Goal: Transaction & Acquisition: Obtain resource

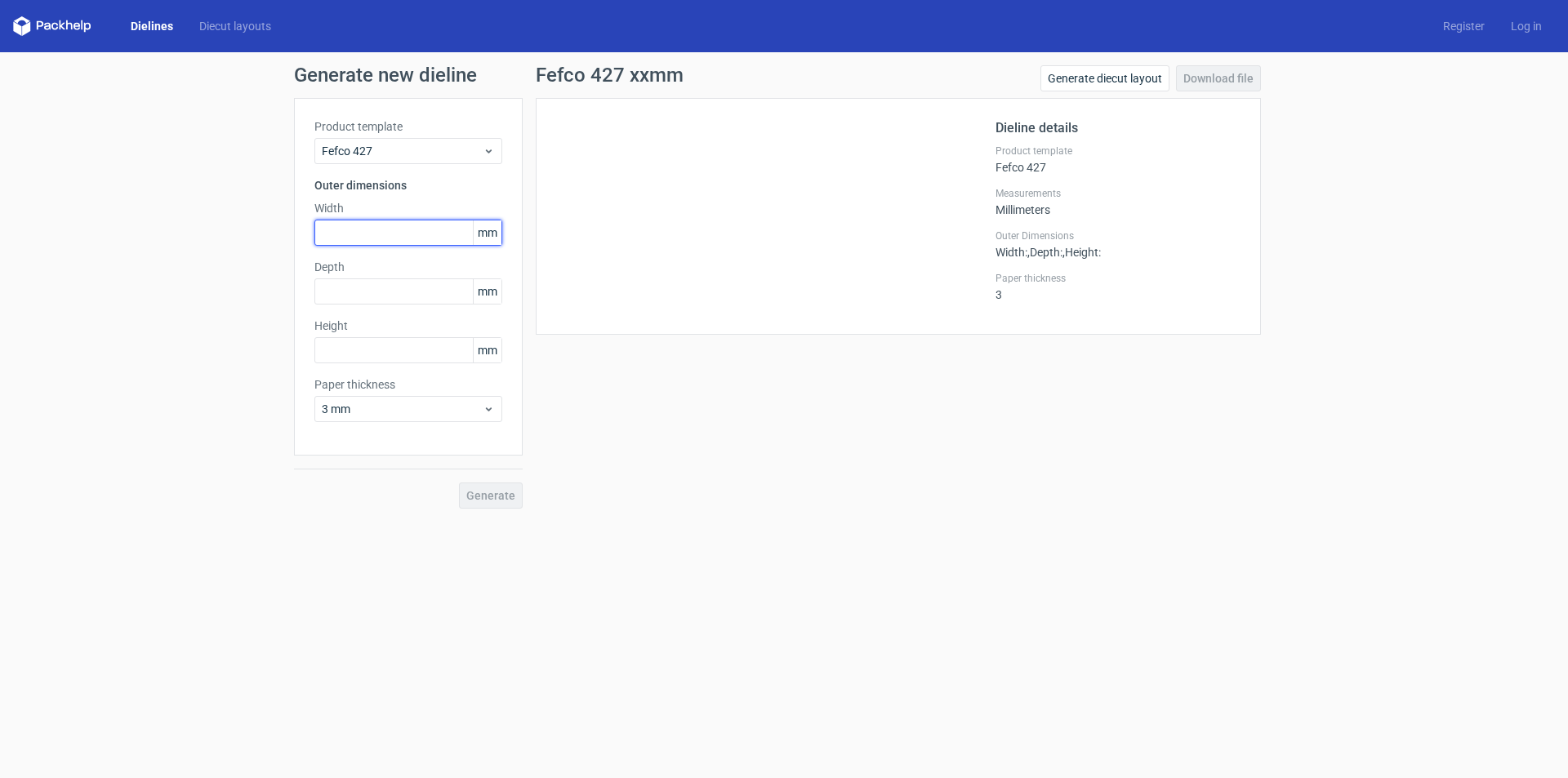
click at [390, 241] on input "text" at bounding box center [408, 233] width 188 height 26
click at [352, 239] on input "40" at bounding box center [408, 233] width 188 height 26
type input "50"
click at [339, 288] on input "text" at bounding box center [408, 291] width 188 height 26
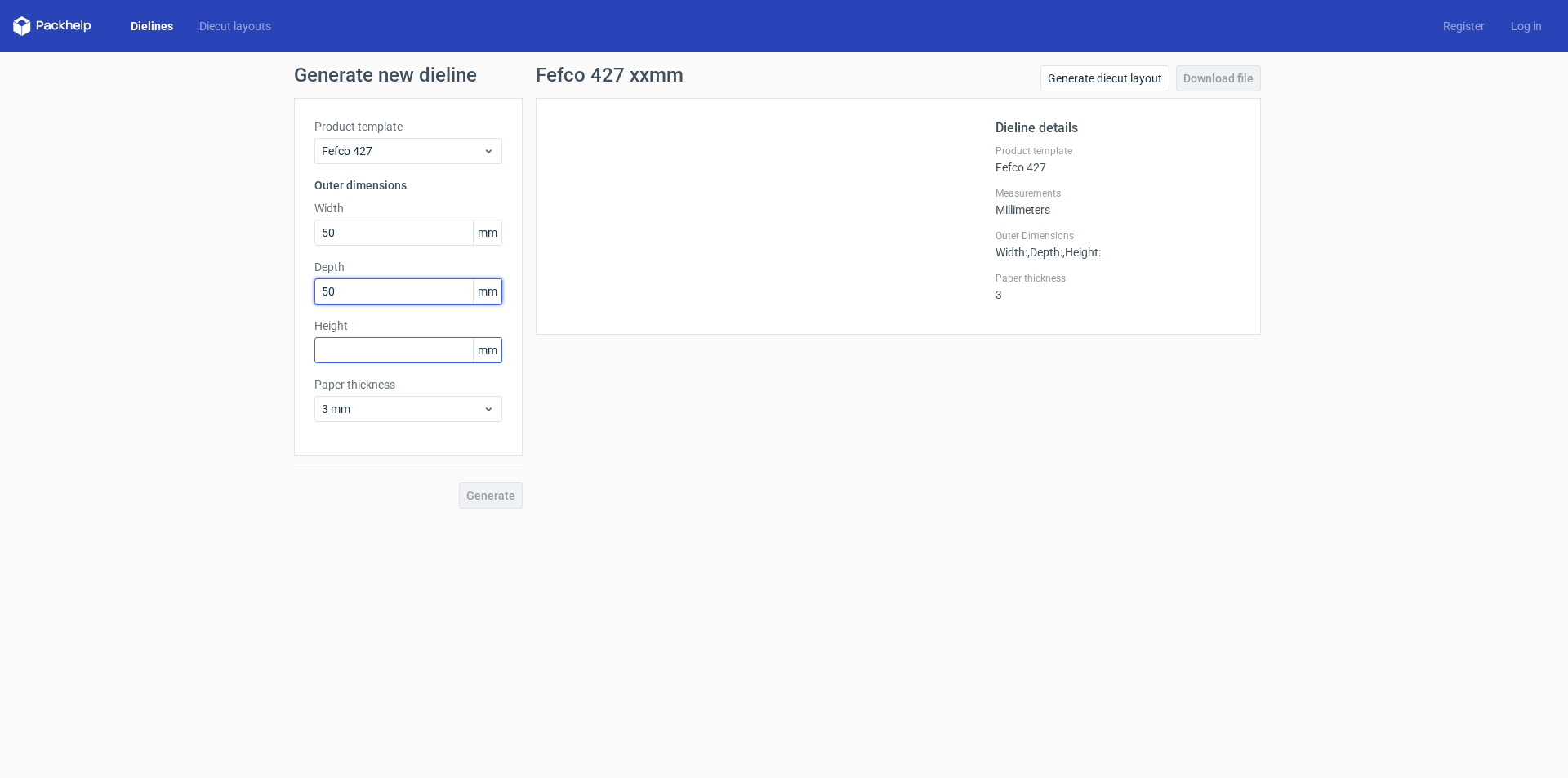
type input "50"
click at [345, 344] on input "text" at bounding box center [408, 350] width 188 height 26
type input "30"
click at [442, 416] on span "3 mm" at bounding box center [402, 409] width 160 height 16
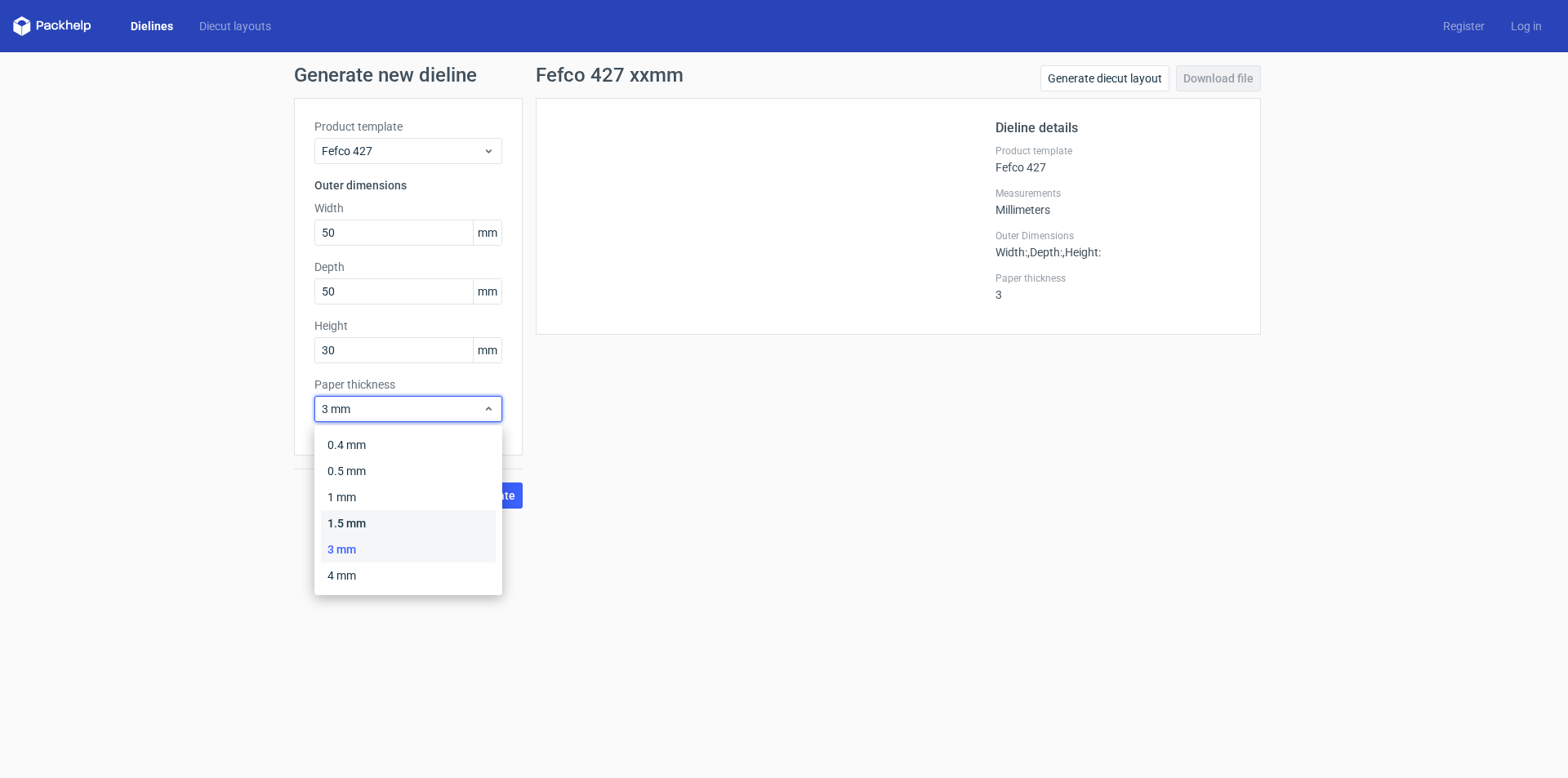
click at [366, 525] on div "1.5 mm" at bounding box center [408, 523] width 175 height 26
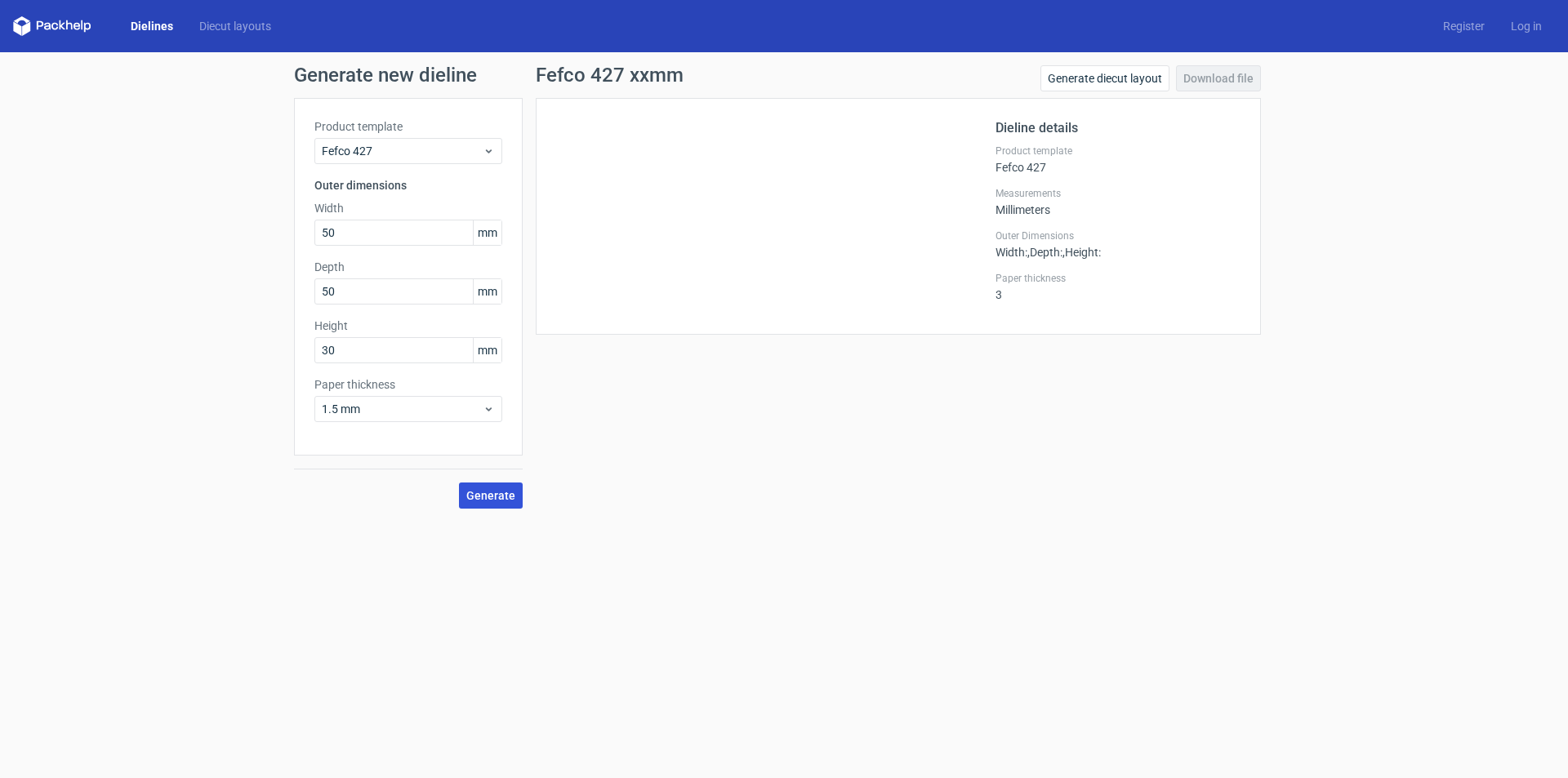
click at [488, 492] on span "Generate" at bounding box center [491, 496] width 49 height 12
click at [1210, 82] on link "Download file" at bounding box center [1218, 78] width 85 height 26
click at [1103, 82] on link "Generate diecut layout" at bounding box center [1105, 78] width 129 height 26
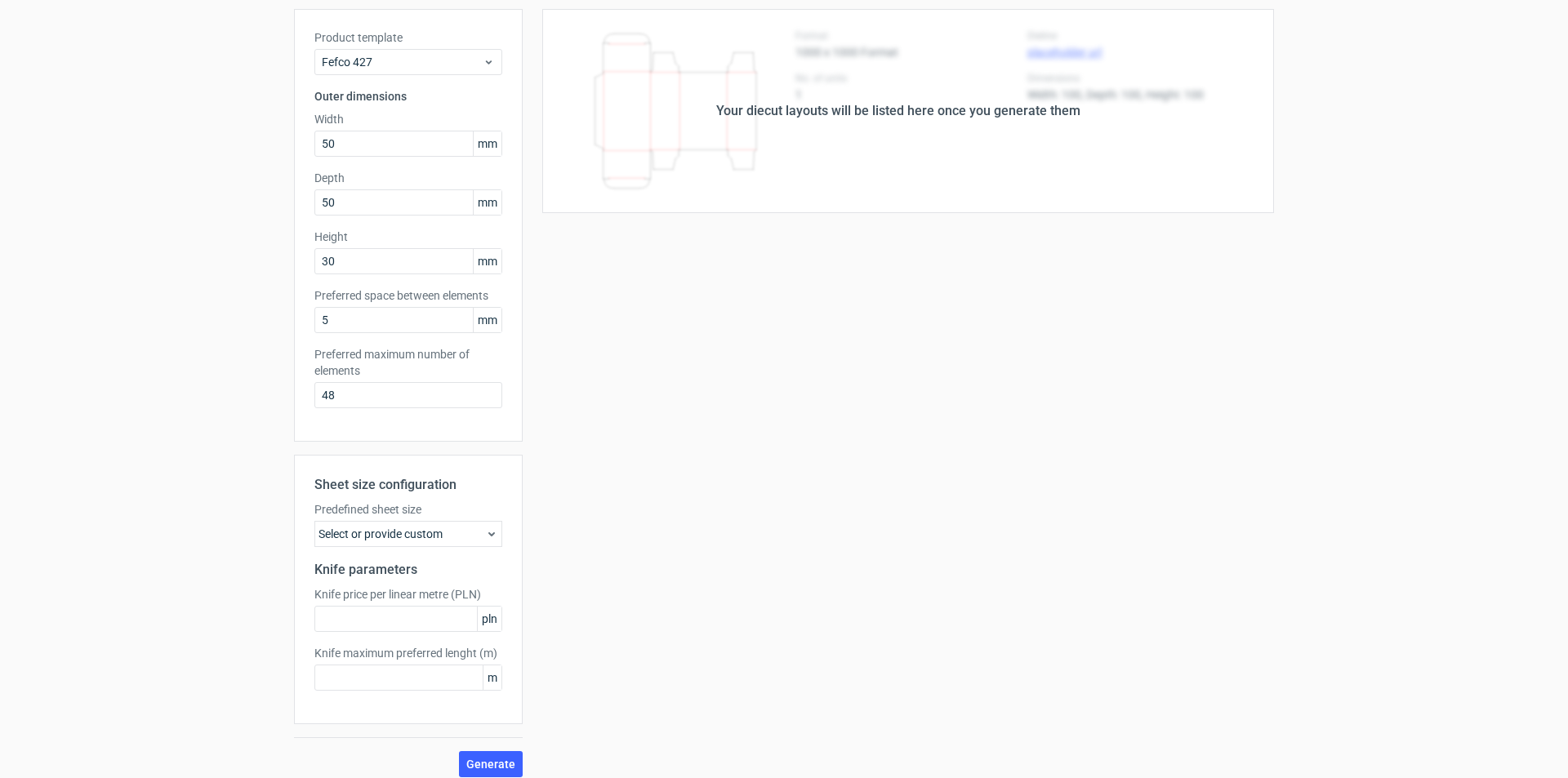
scroll to position [101, 0]
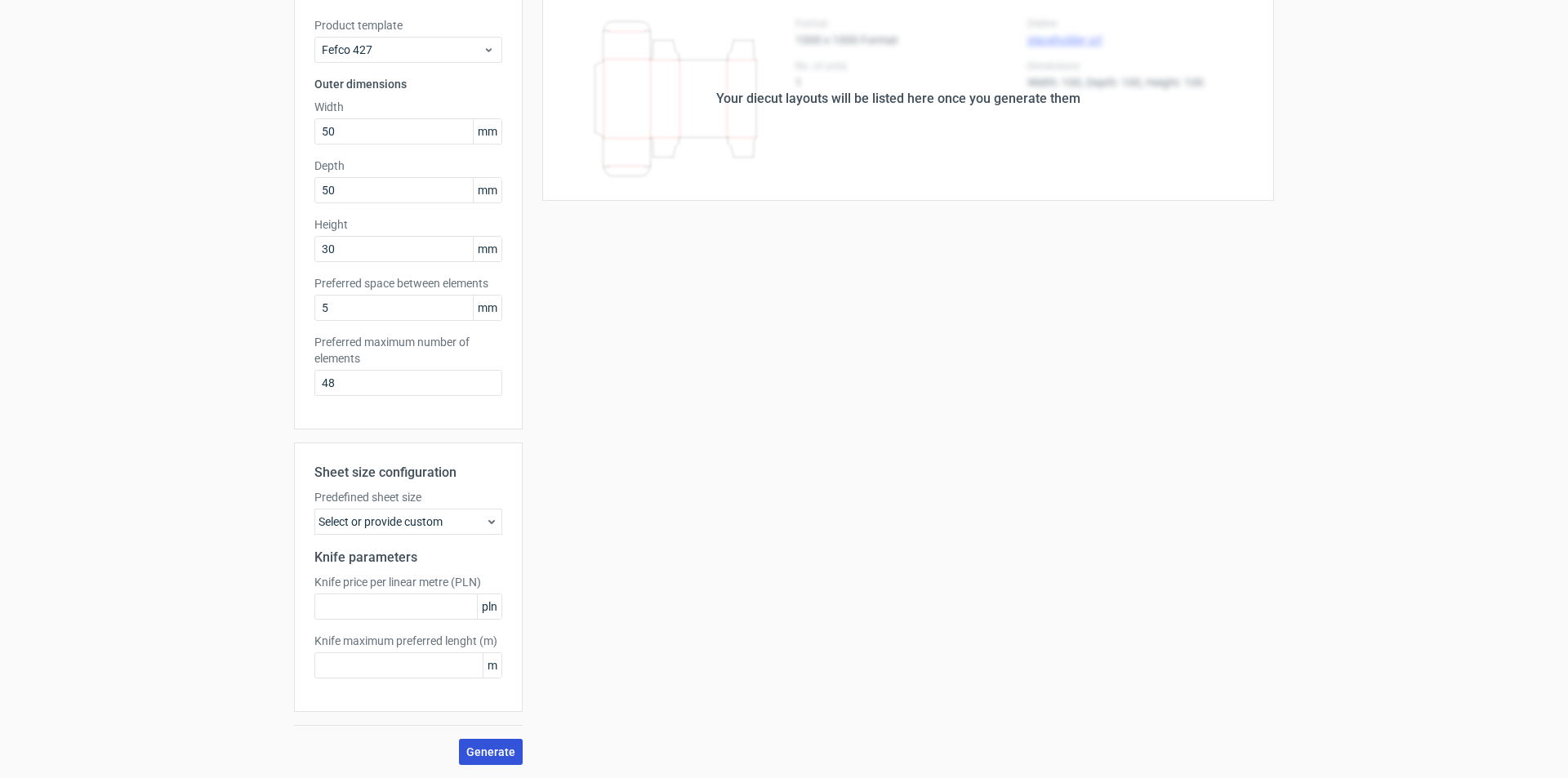
click at [491, 752] on span "Generate" at bounding box center [491, 752] width 49 height 12
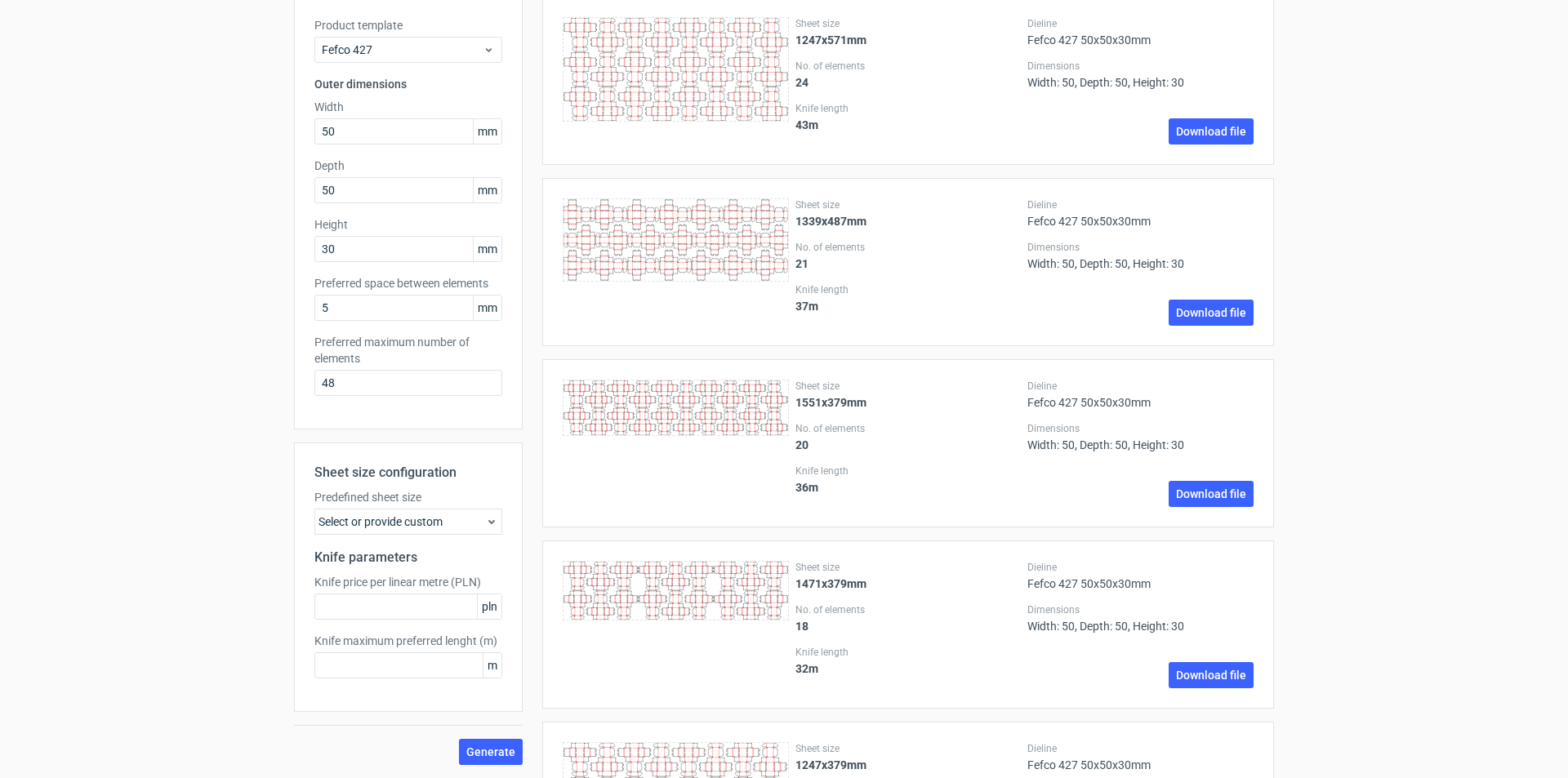
scroll to position [0, 0]
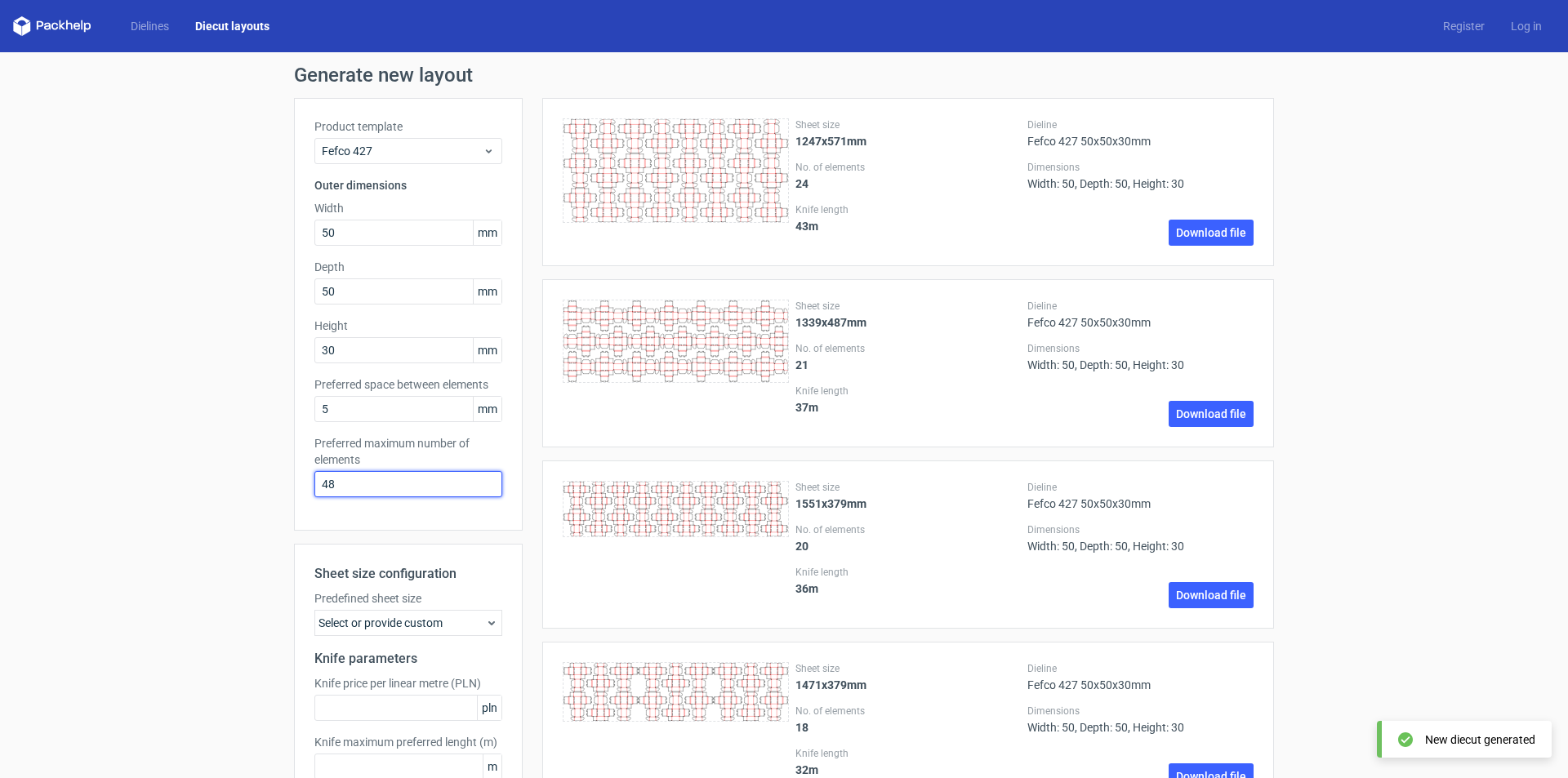
drag, startPoint x: 336, startPoint y: 492, endPoint x: 286, endPoint y: 484, distance: 50.6
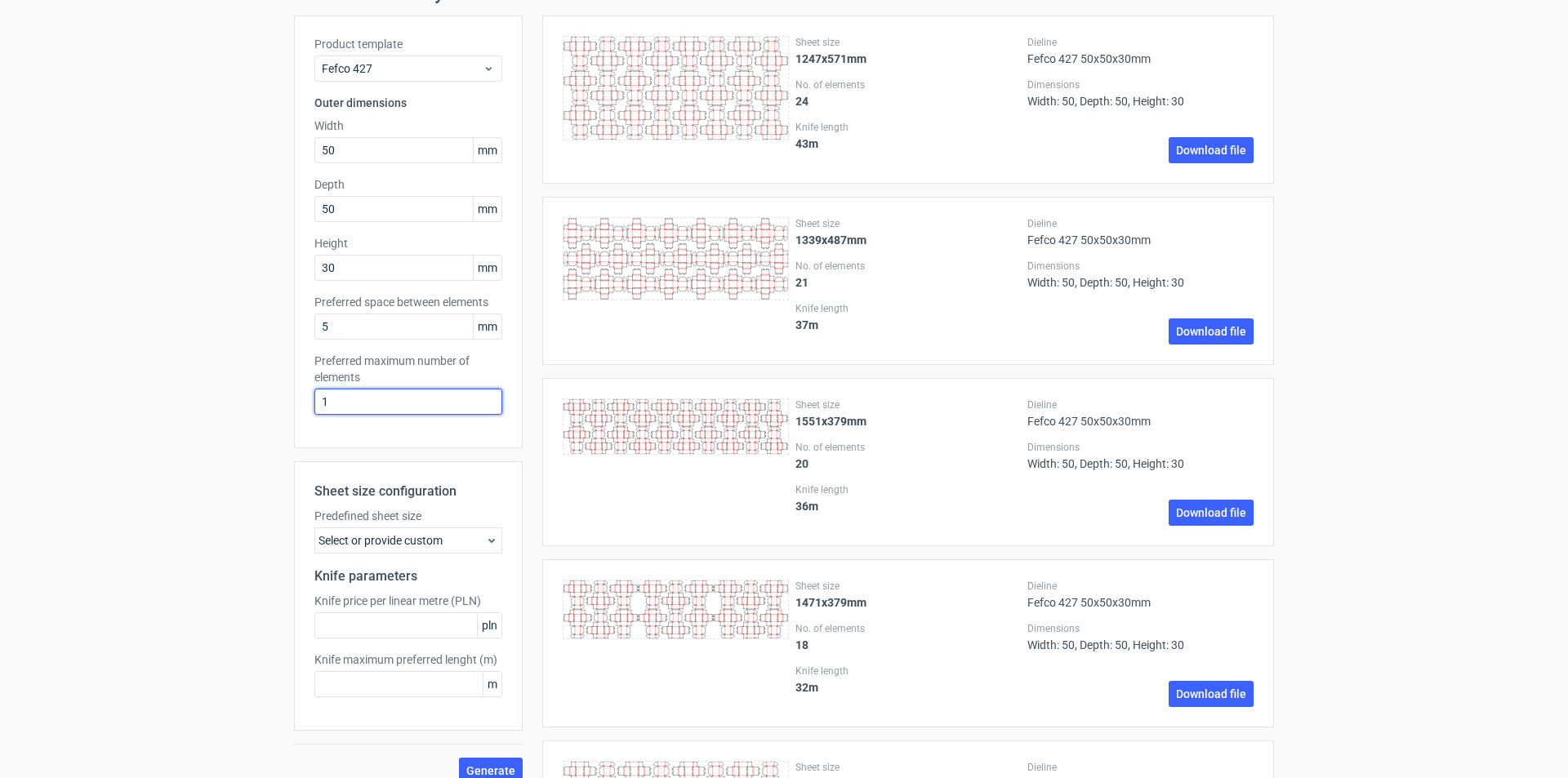
scroll to position [490, 0]
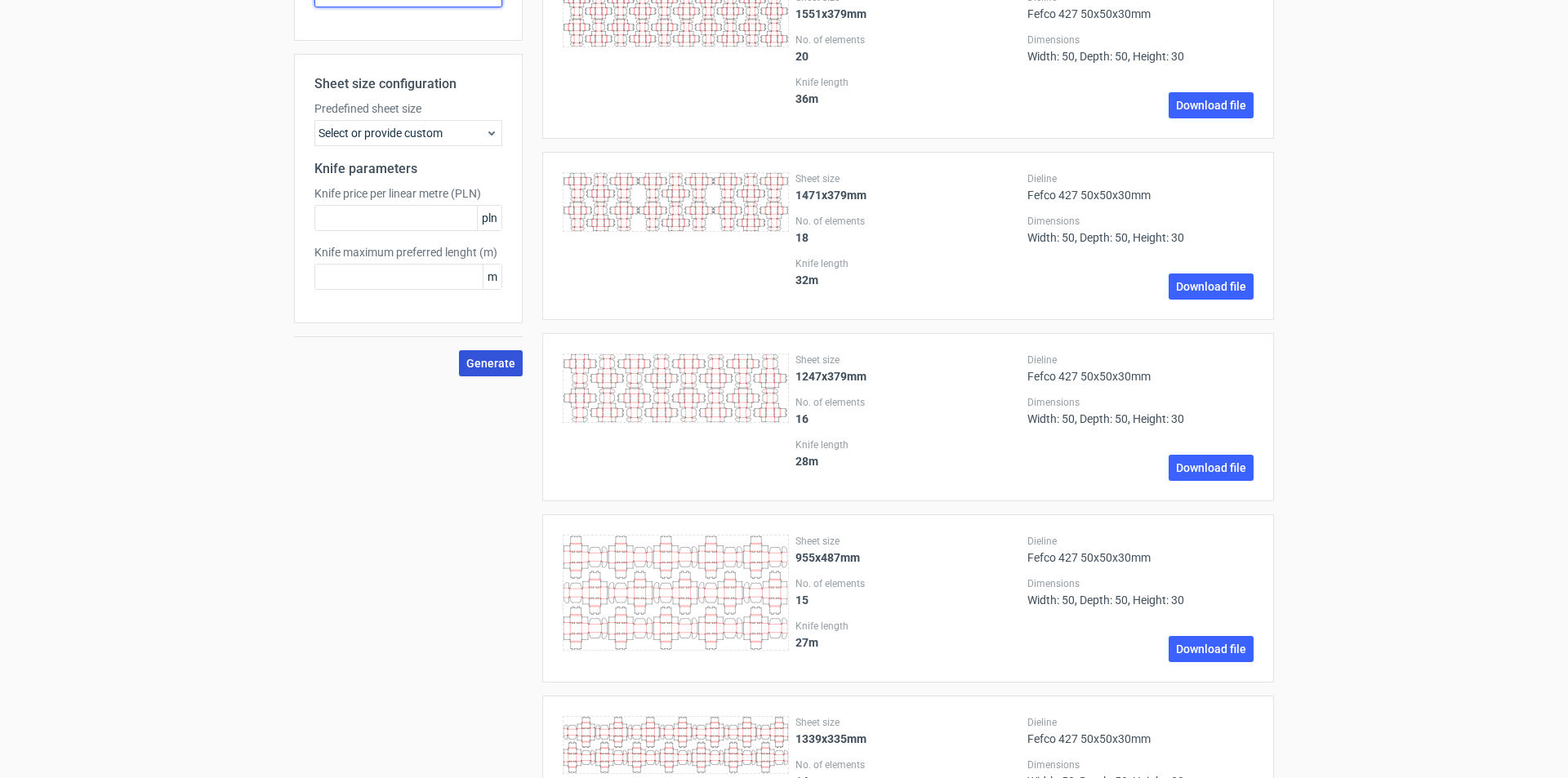
type input "1"
click at [490, 371] on button "Generate" at bounding box center [491, 363] width 64 height 26
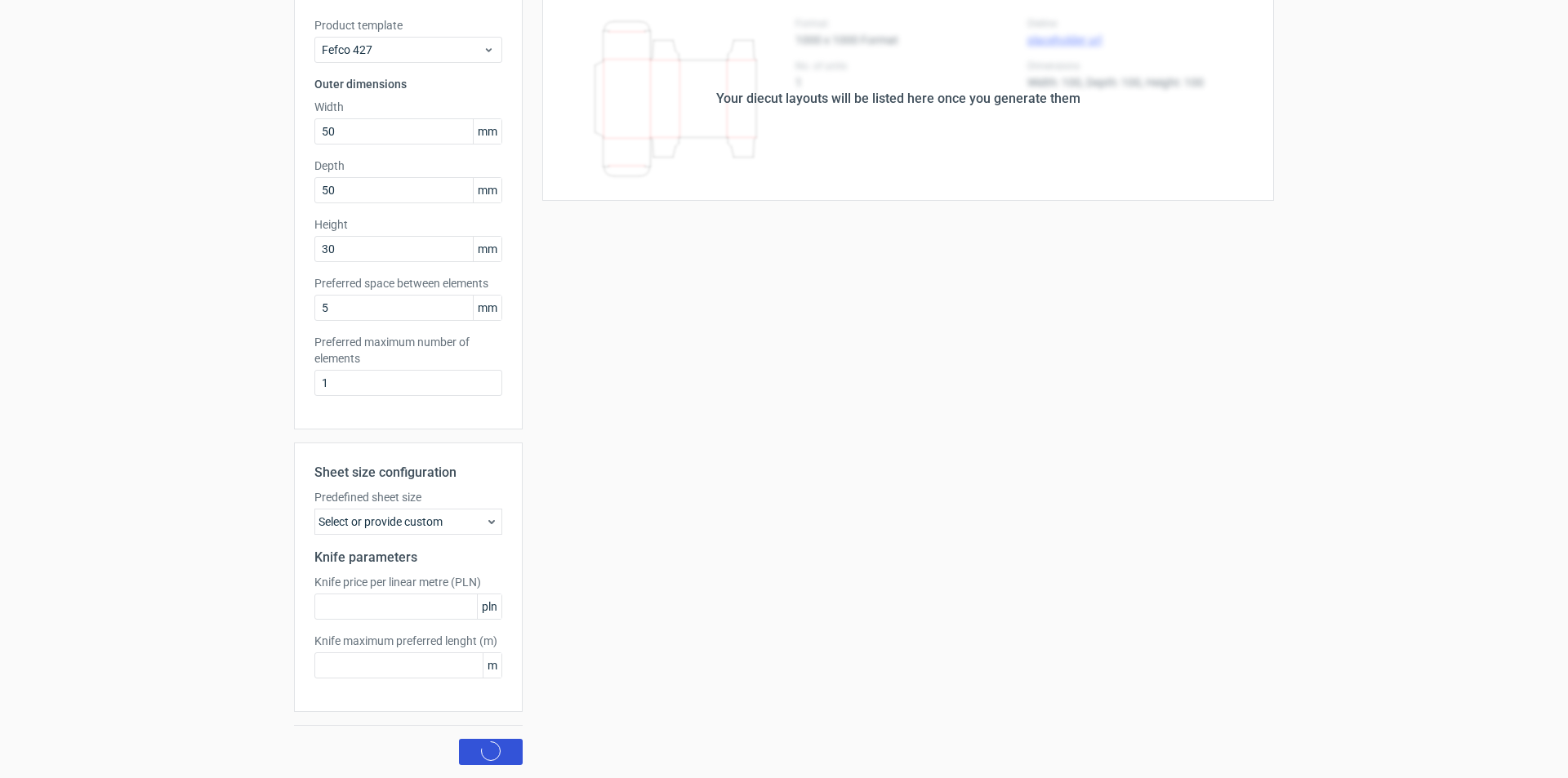
scroll to position [0, 0]
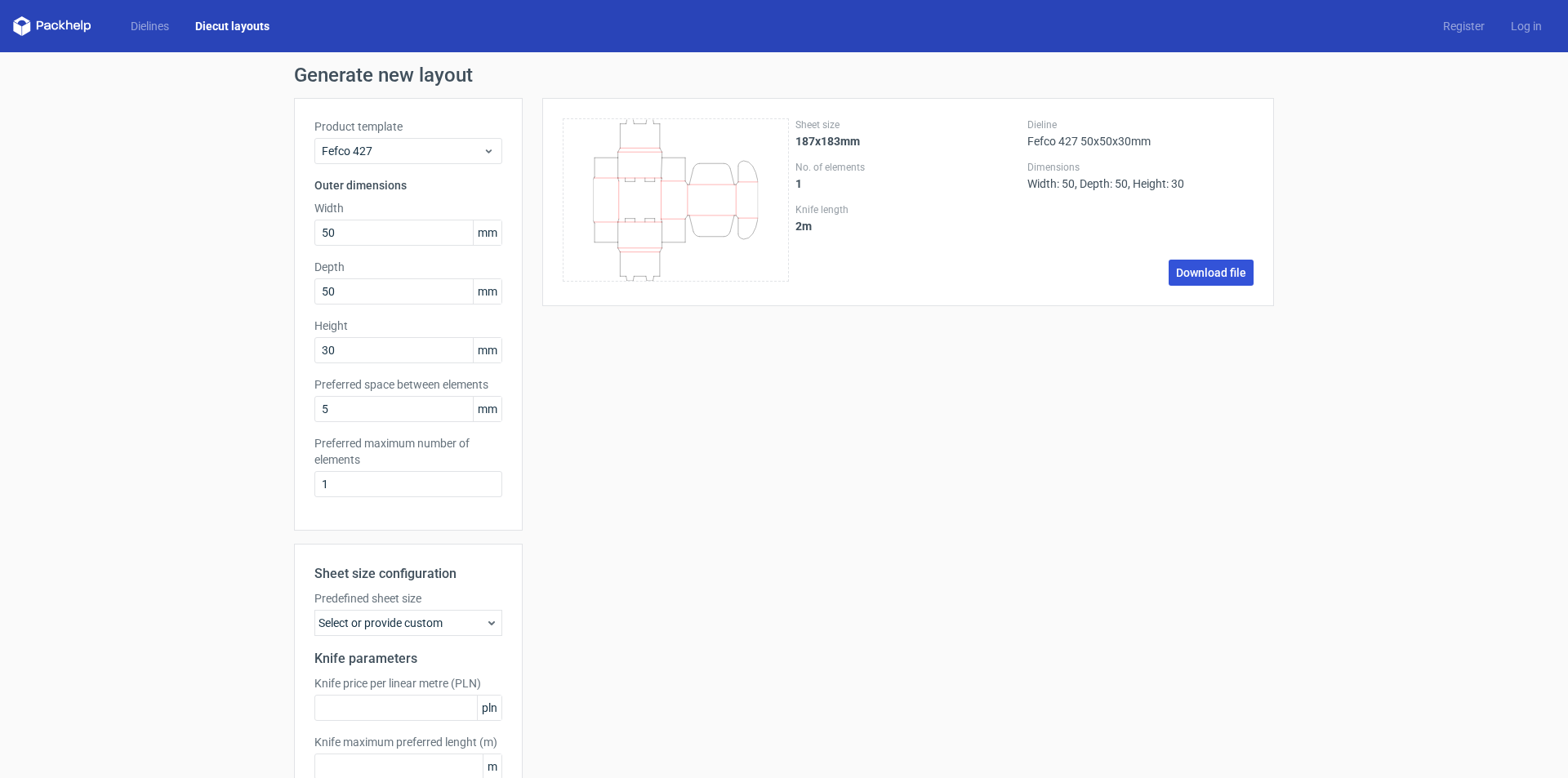
click at [1204, 273] on link "Download file" at bounding box center [1211, 272] width 85 height 26
